Goal: Transaction & Acquisition: Purchase product/service

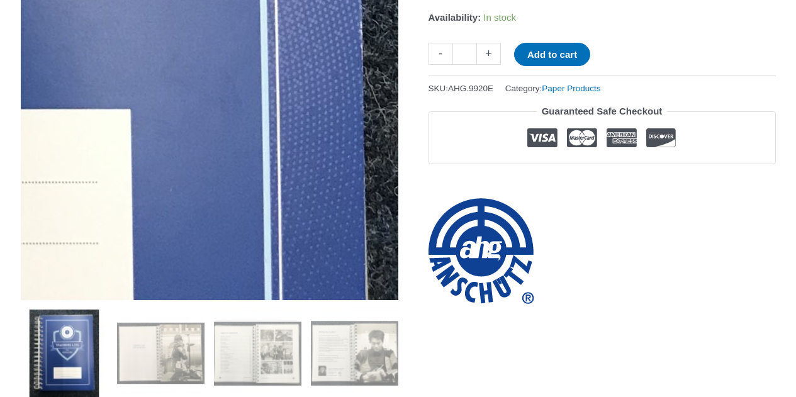
scroll to position [252, 0]
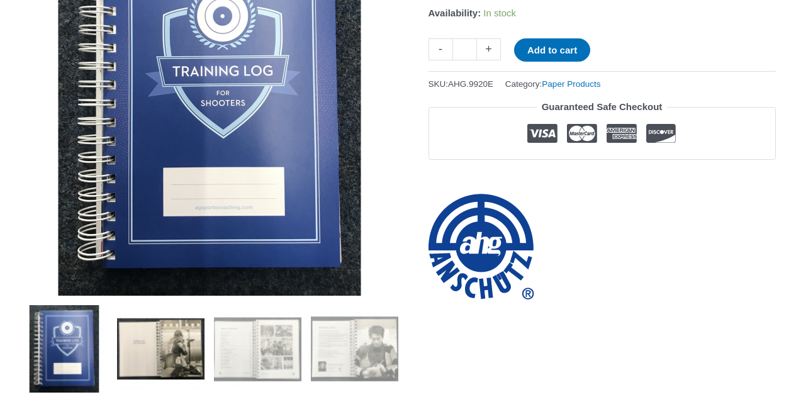
click at [184, 328] on img at bounding box center [160, 348] width 87 height 87
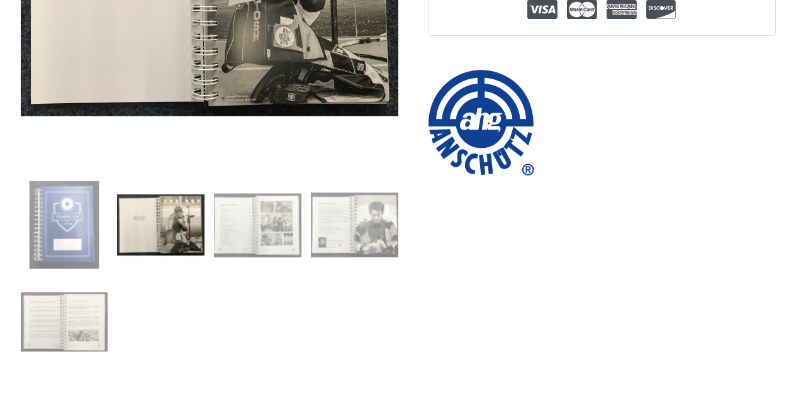
scroll to position [378, 0]
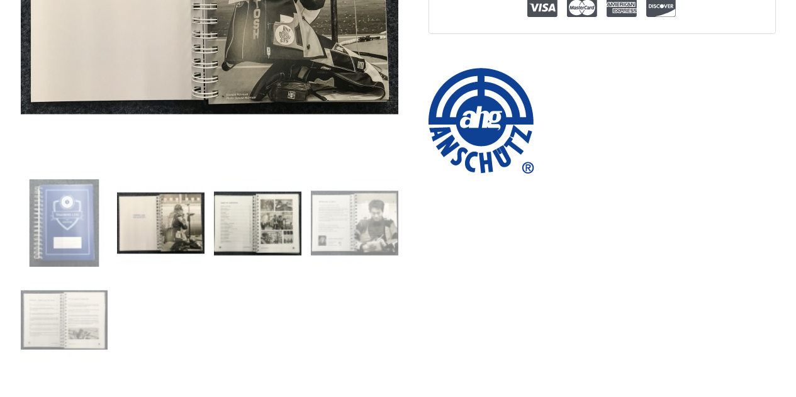
click at [277, 211] on img at bounding box center [257, 222] width 87 height 87
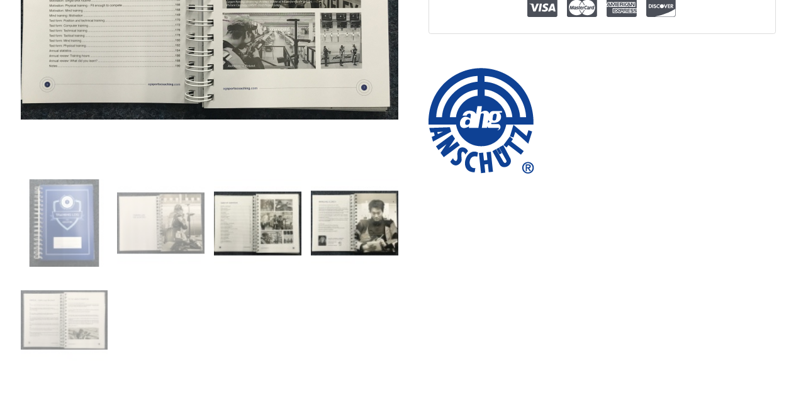
click at [367, 227] on img at bounding box center [354, 222] width 87 height 87
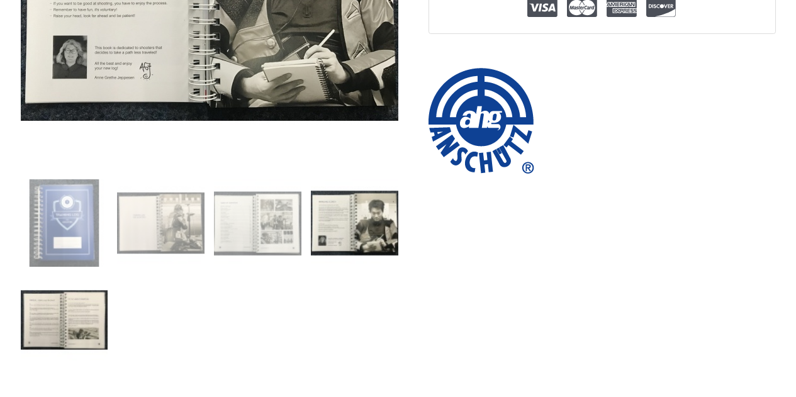
click at [81, 315] on img at bounding box center [64, 319] width 87 height 87
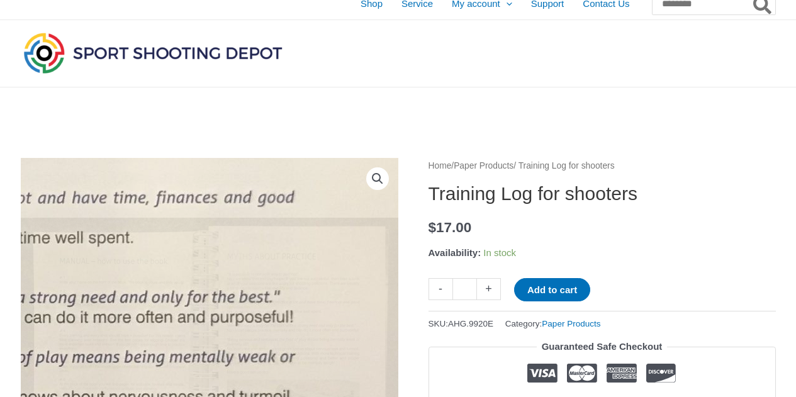
scroll to position [0, 0]
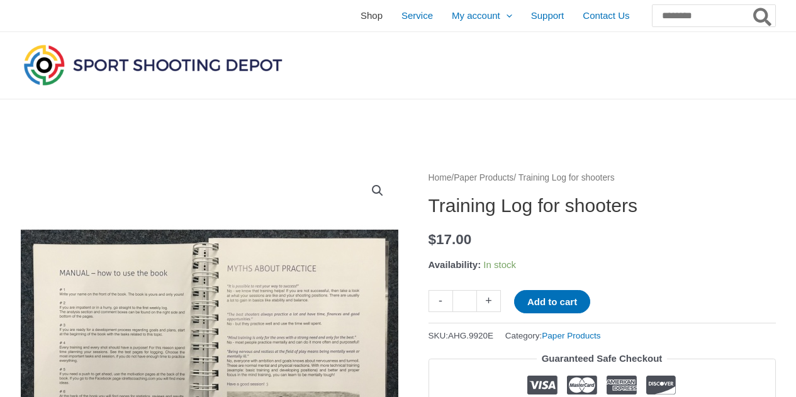
click at [361, 16] on span "Shop" at bounding box center [372, 15] width 22 height 31
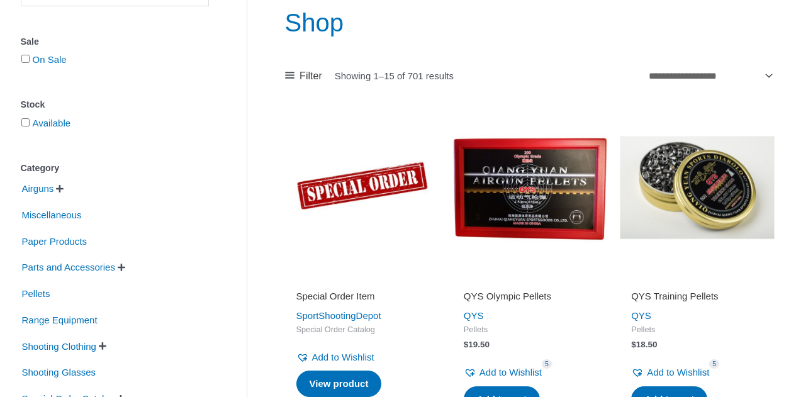
scroll to position [252, 0]
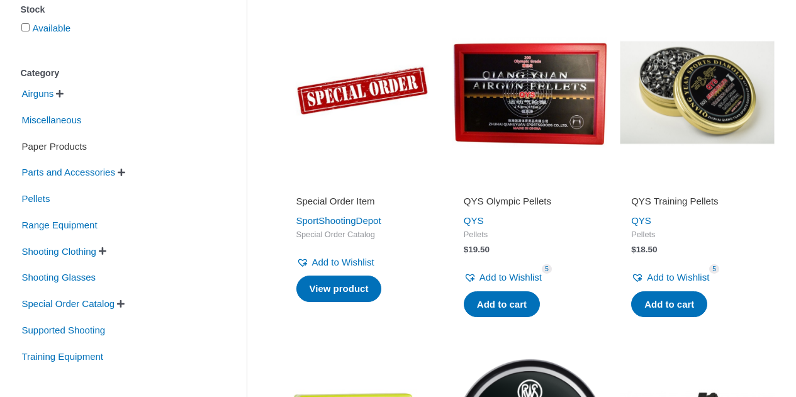
click at [43, 140] on span "Paper Products" at bounding box center [54, 146] width 67 height 21
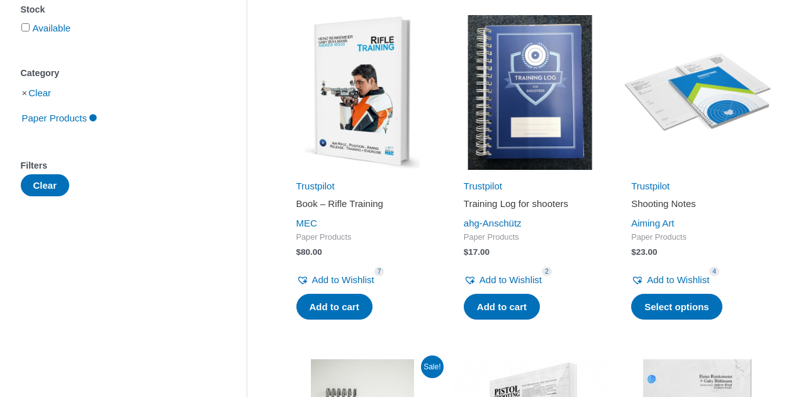
click at [669, 113] on img at bounding box center [697, 92] width 155 height 155
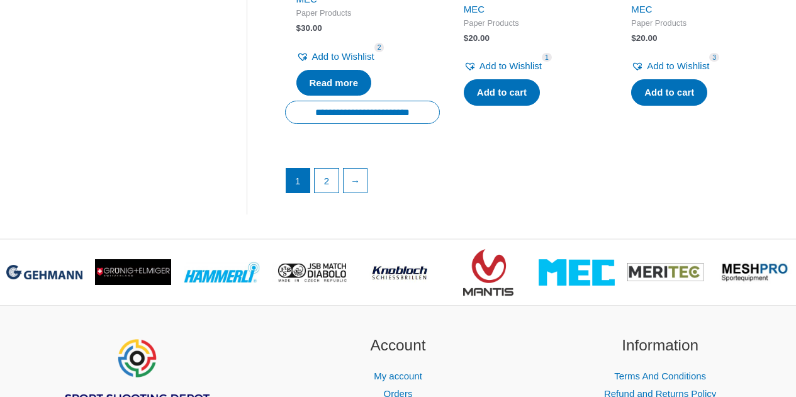
scroll to position [1951, 0]
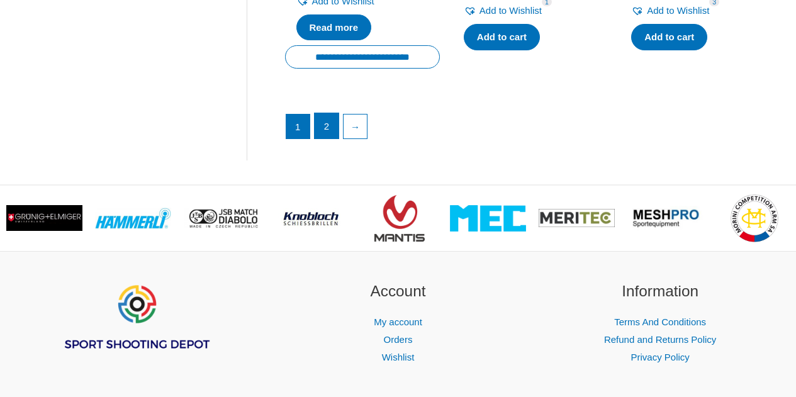
click at [325, 137] on link "2" at bounding box center [327, 125] width 24 height 25
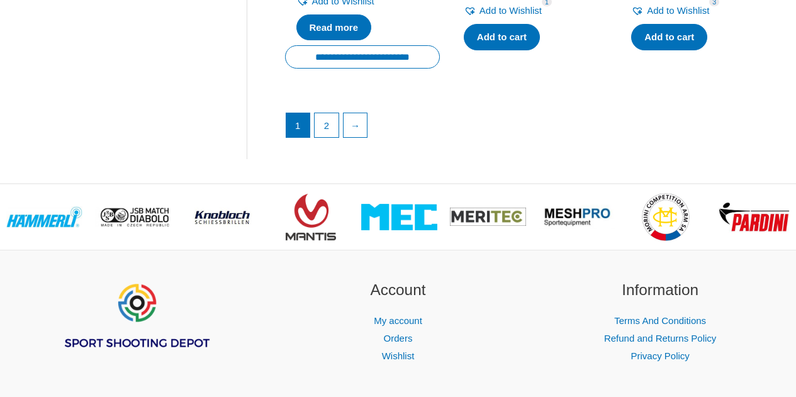
scroll to position [252, 0]
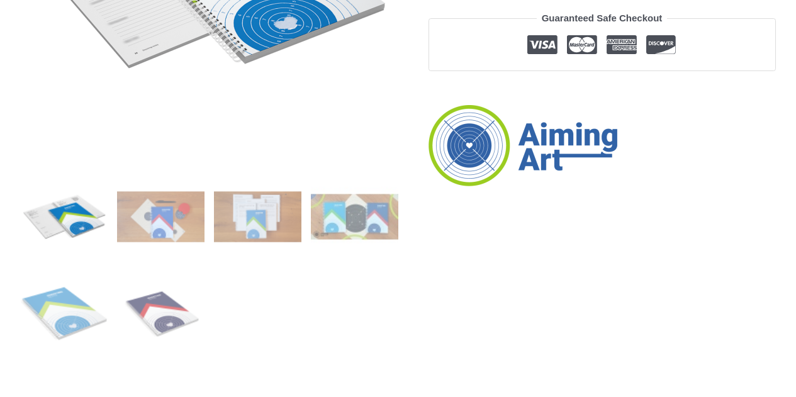
scroll to position [473, 0]
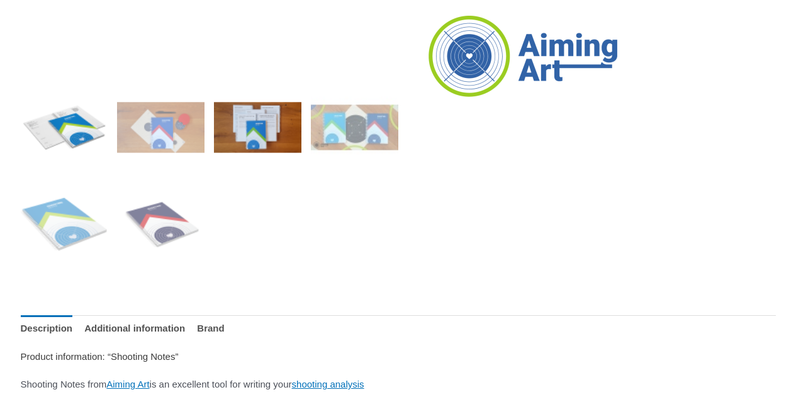
click at [275, 145] on img at bounding box center [257, 127] width 87 height 87
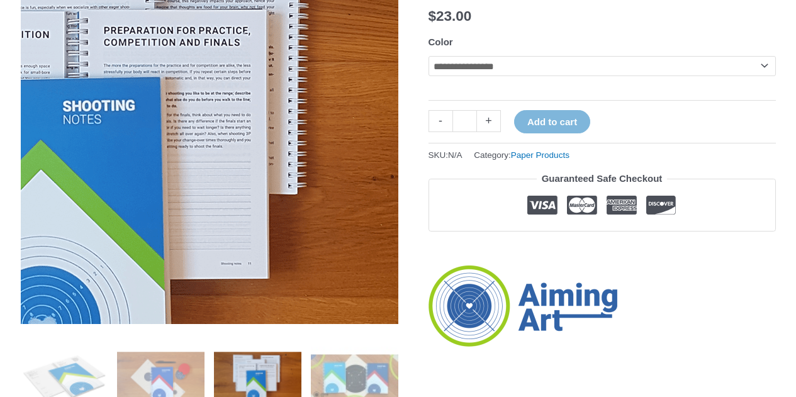
scroll to position [96, 0]
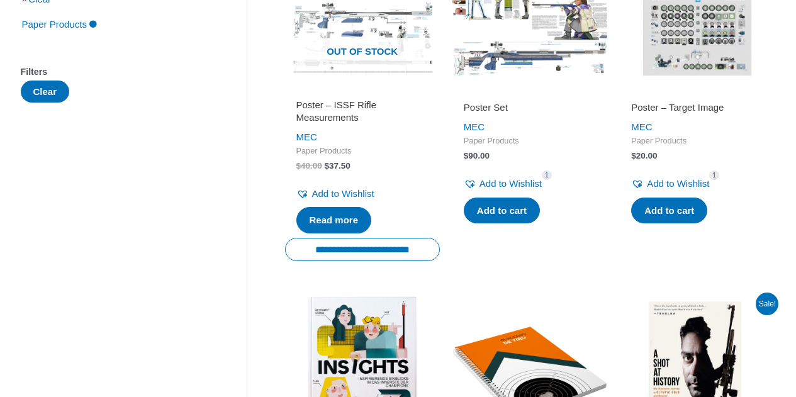
scroll to position [378, 0]
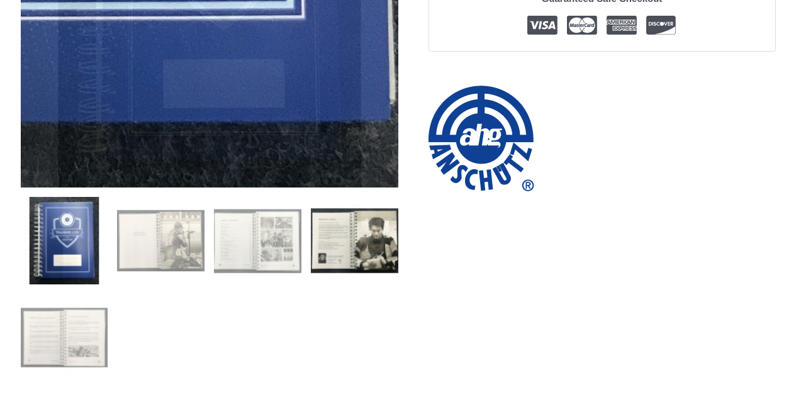
scroll to position [440, 0]
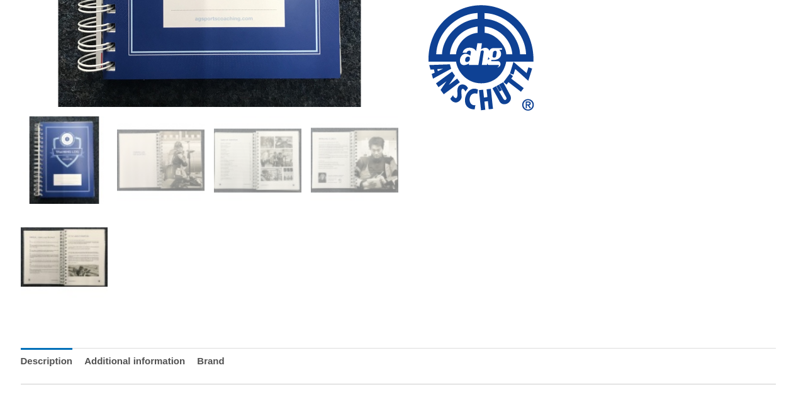
click at [87, 263] on img at bounding box center [64, 256] width 87 height 87
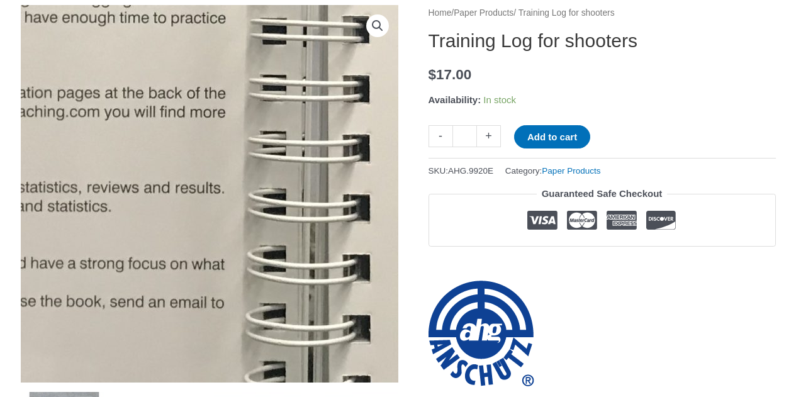
scroll to position [126, 0]
